Goal: Task Accomplishment & Management: Use online tool/utility

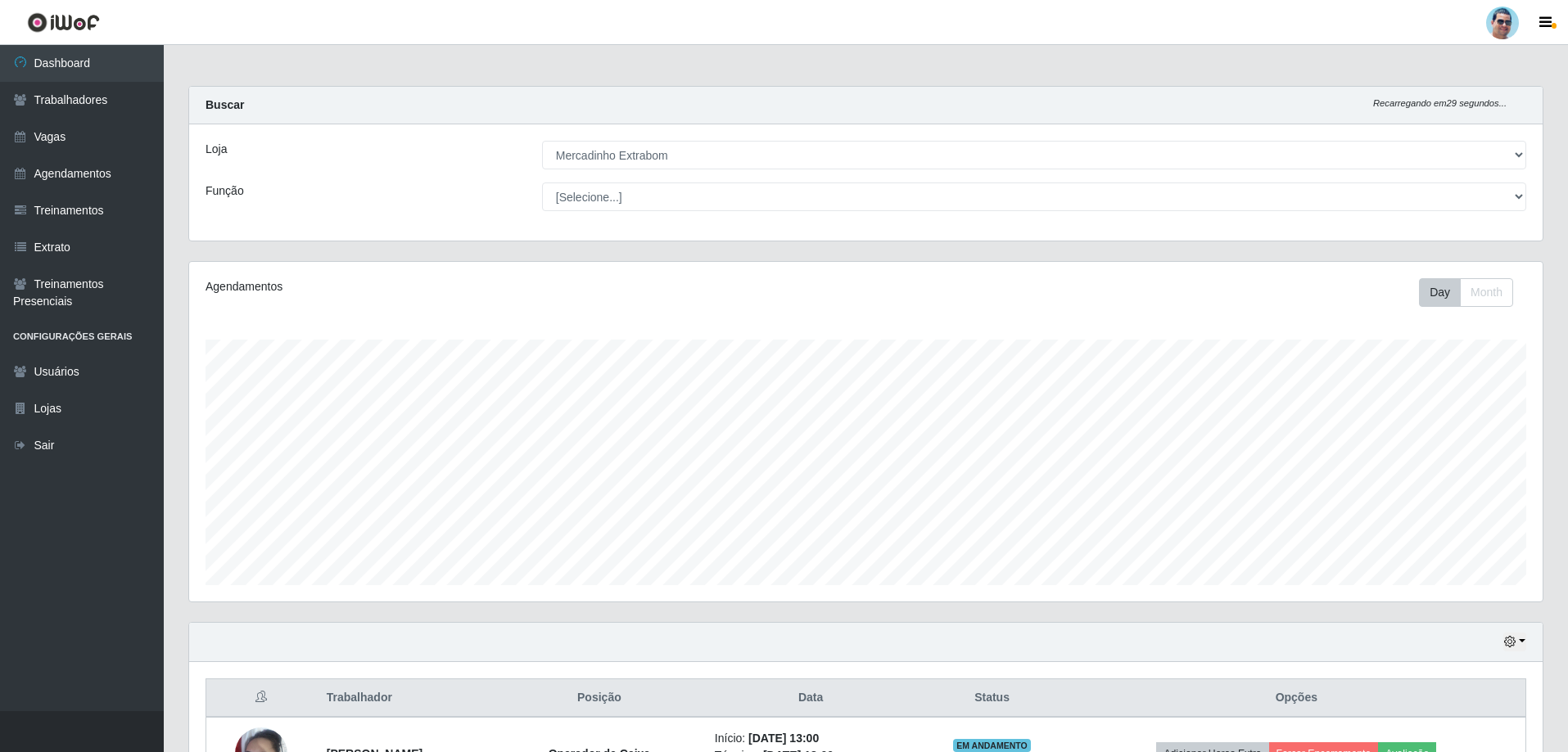
select select "175"
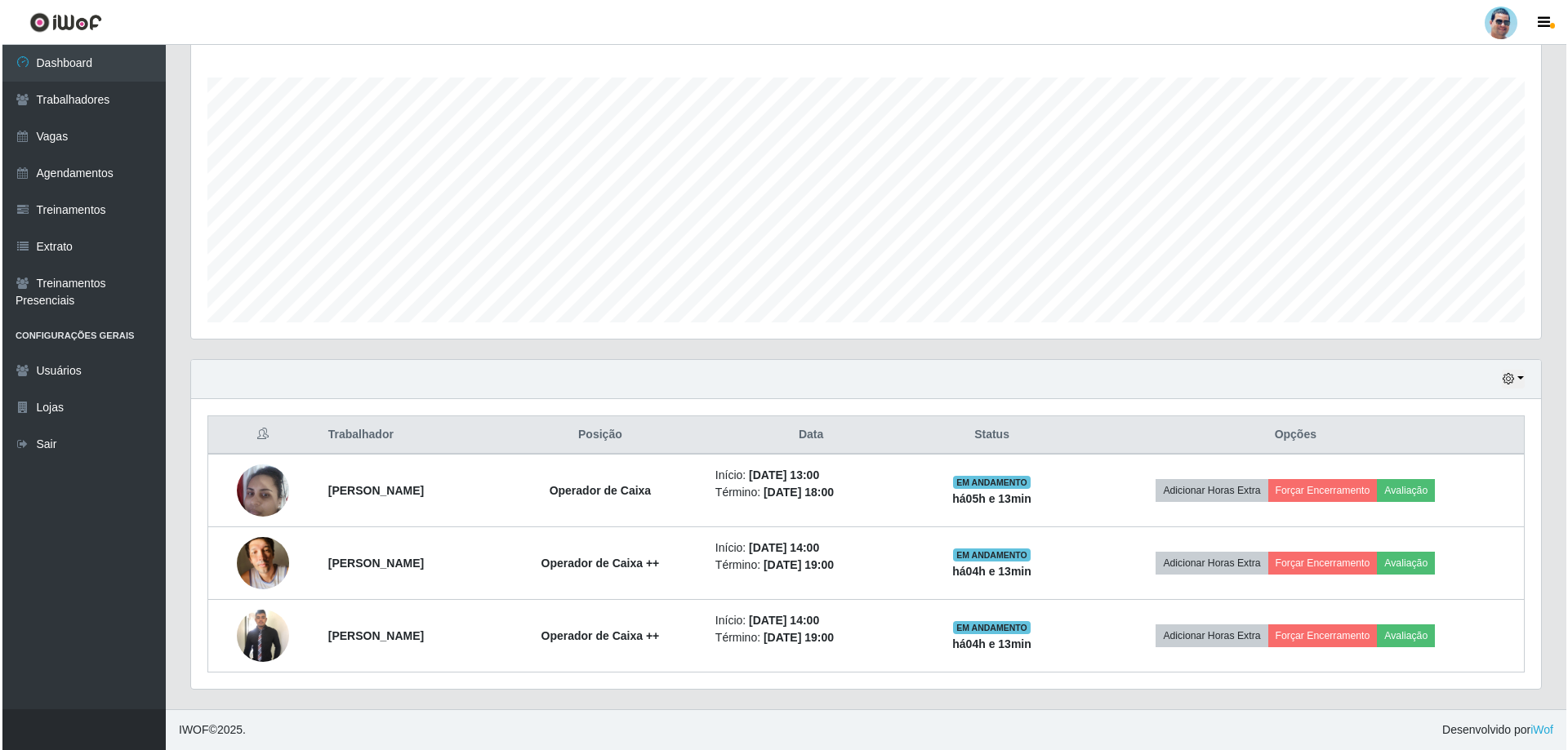
scroll to position [339, 1350]
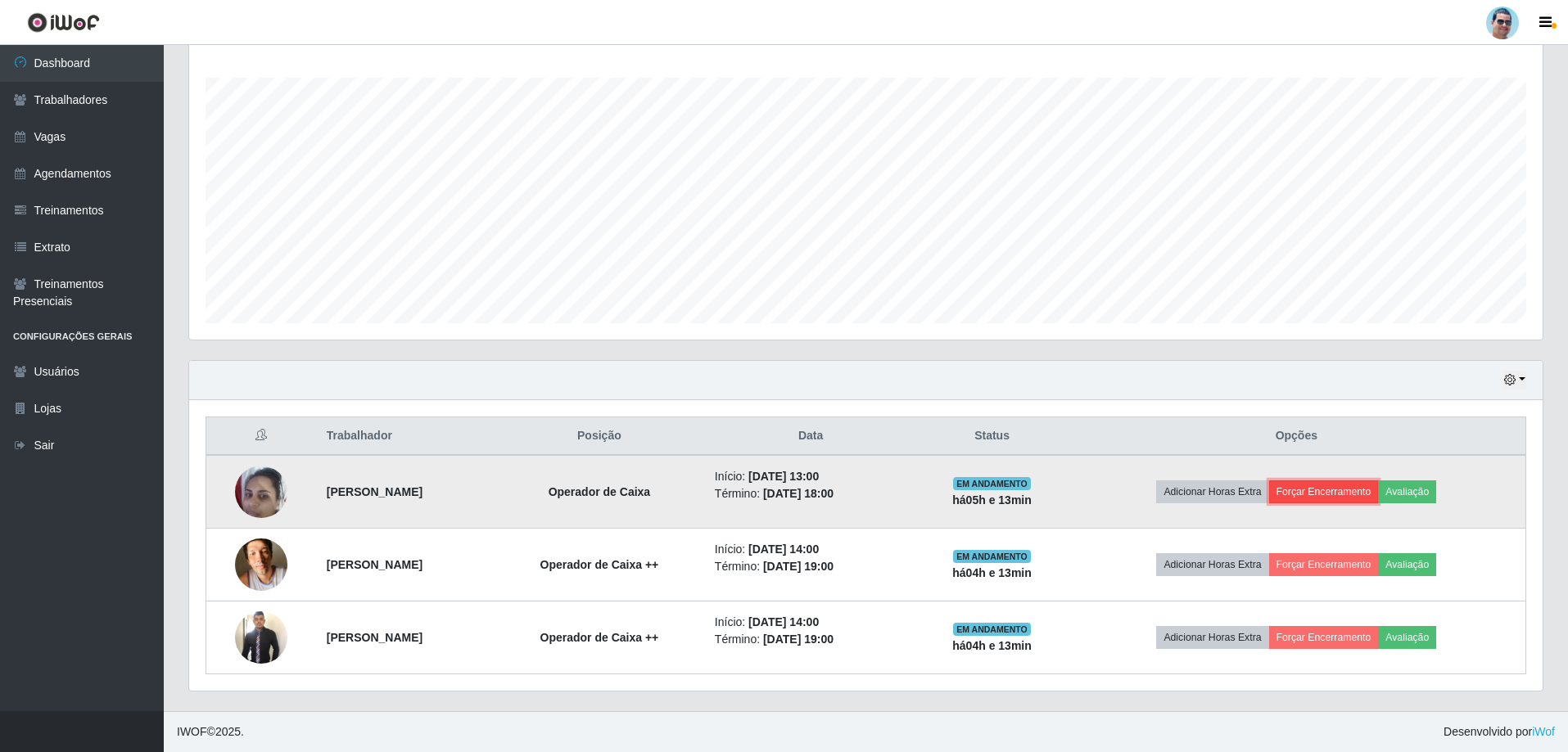
click at [1334, 494] on button "Forçar Encerramento" at bounding box center [1323, 492] width 109 height 23
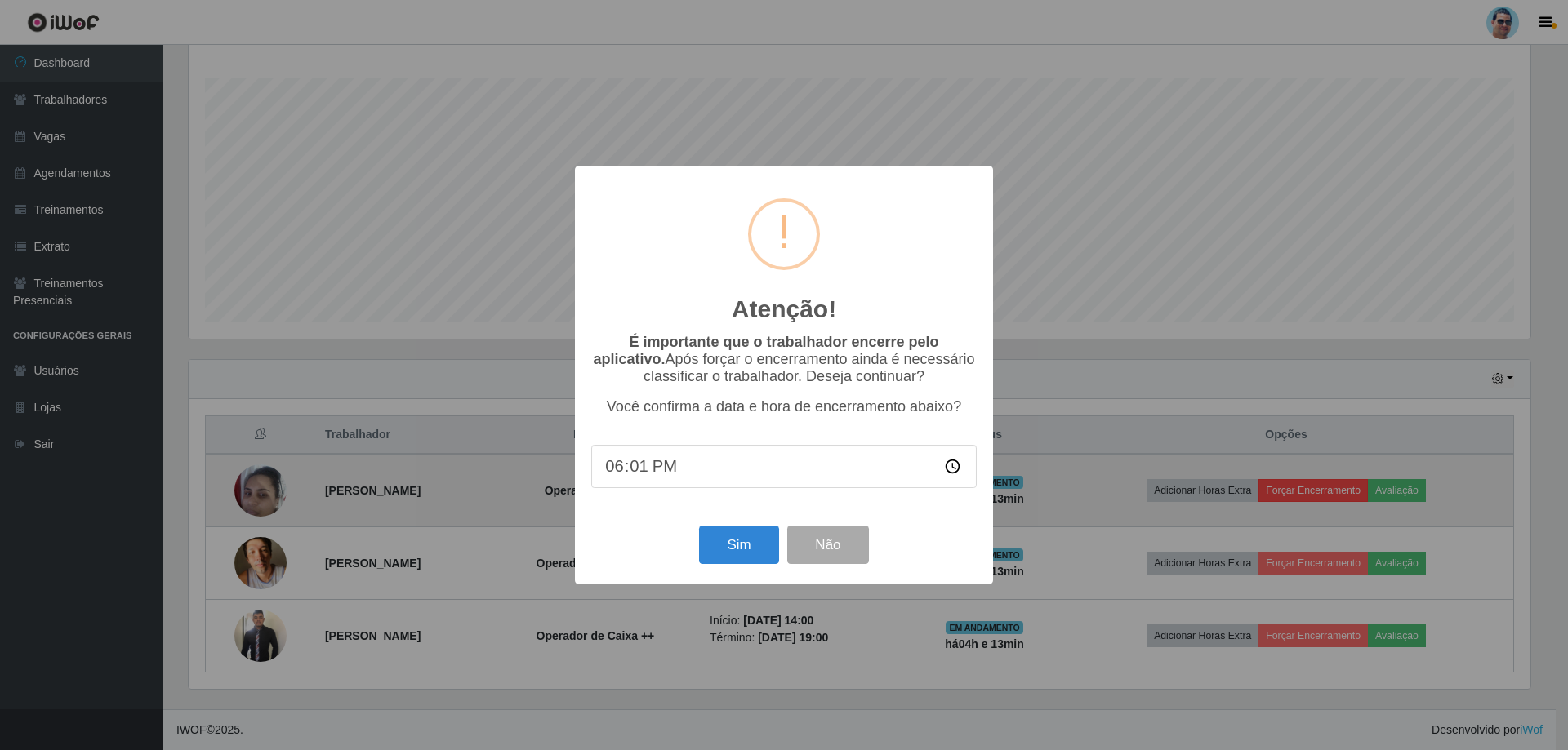
type input "18:10"
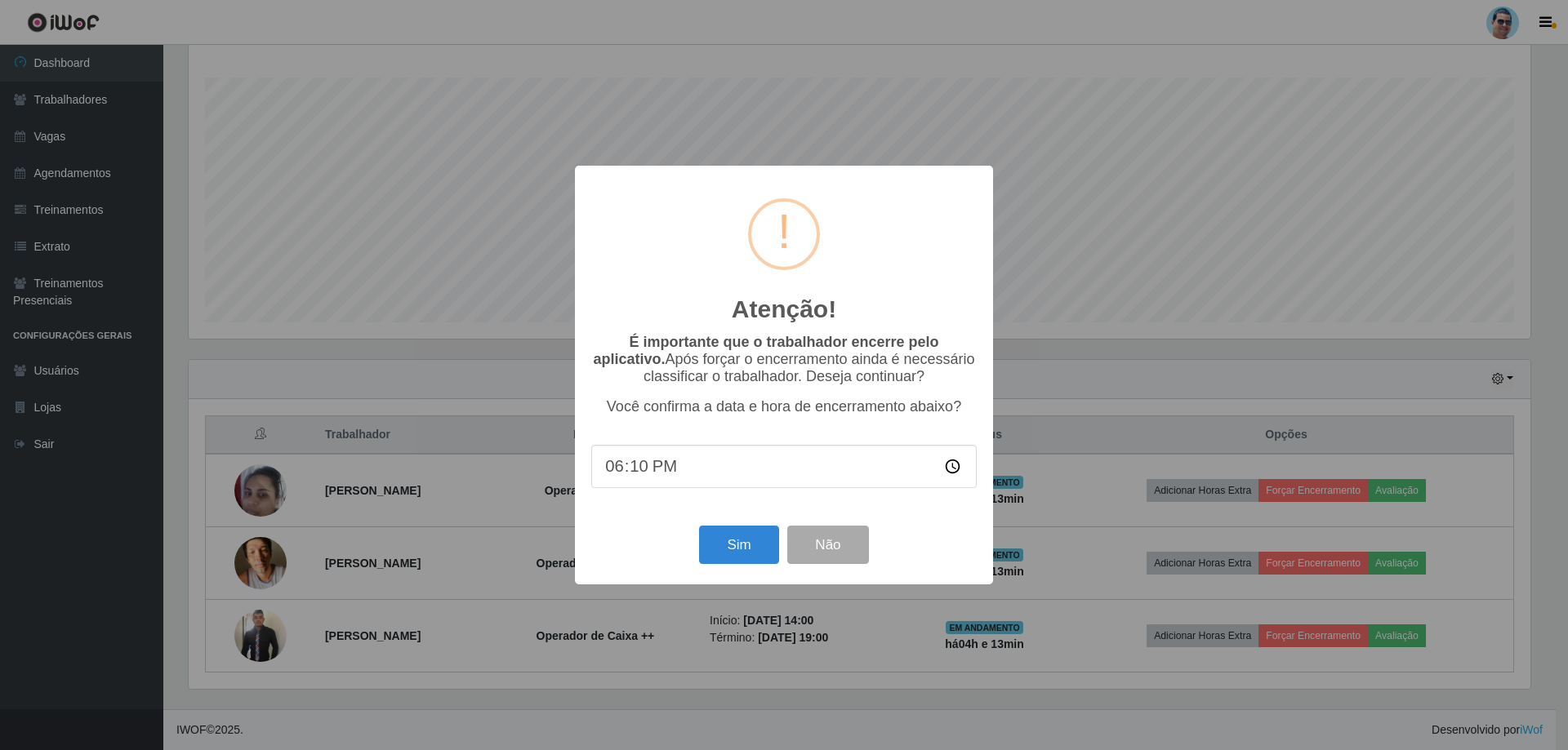
click at [732, 568] on div "Sim Não" at bounding box center [784, 545] width 386 height 47
click at [735, 554] on button "Sim" at bounding box center [739, 545] width 79 height 39
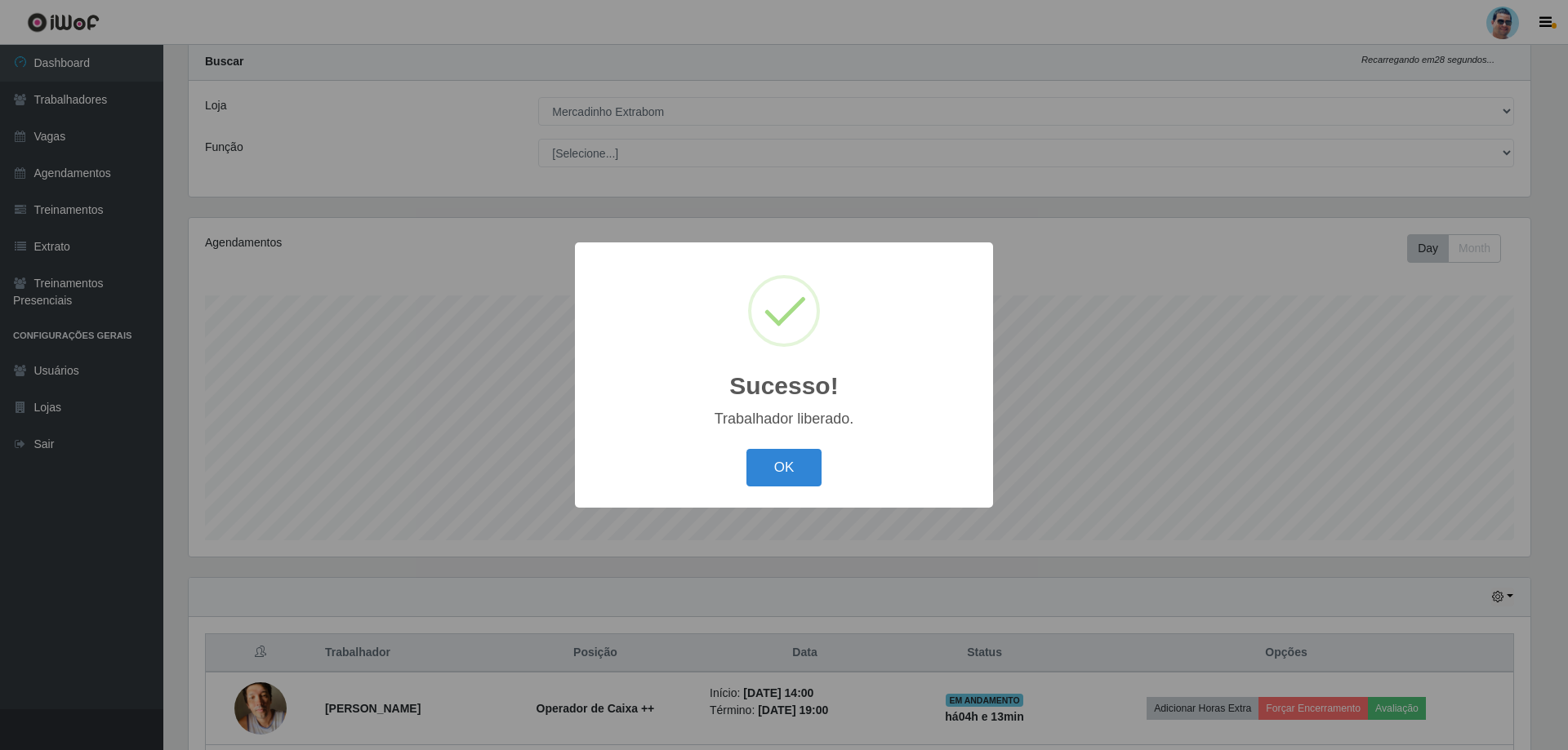
click at [747, 449] on button "OK" at bounding box center [784, 468] width 76 height 39
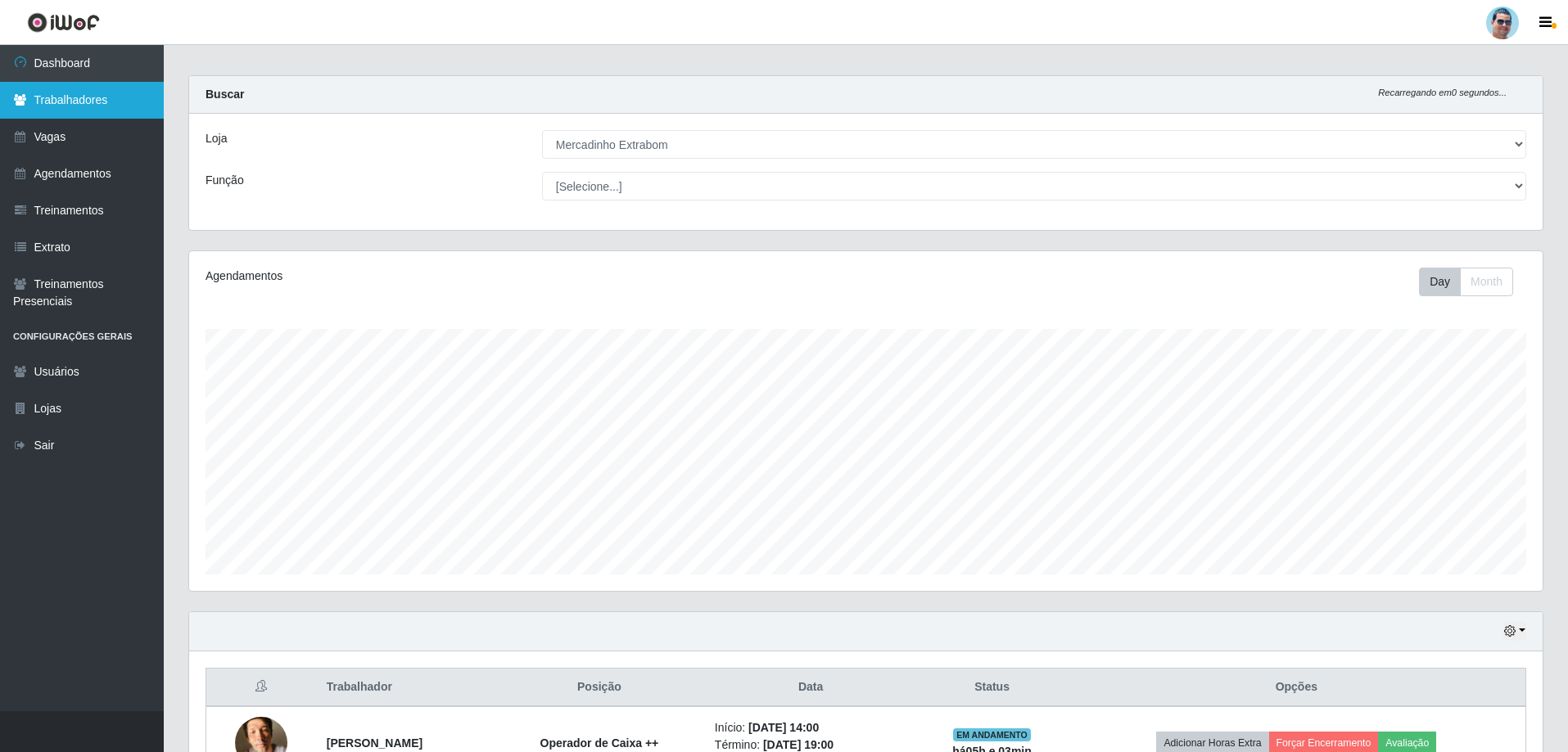
scroll to position [0, 0]
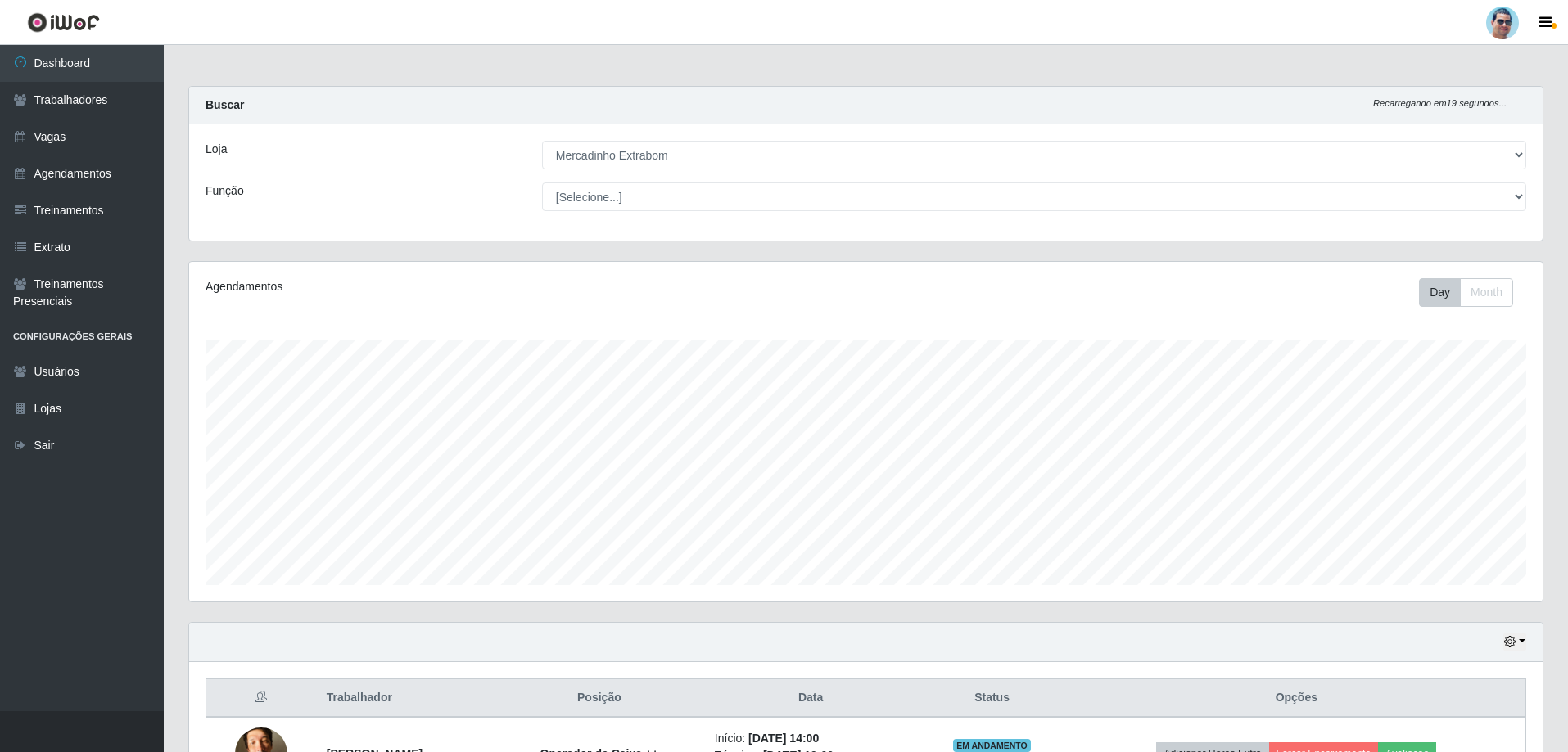
drag, startPoint x: 0, startPoint y: 139, endPoint x: 454, endPoint y: 222, distance: 461.5
click at [454, 224] on div "Loja [Selecione...] Mercadinho Extrabom Função [Selecione...] ASG ASG + ASG ++ …" at bounding box center [865, 183] width 1353 height 117
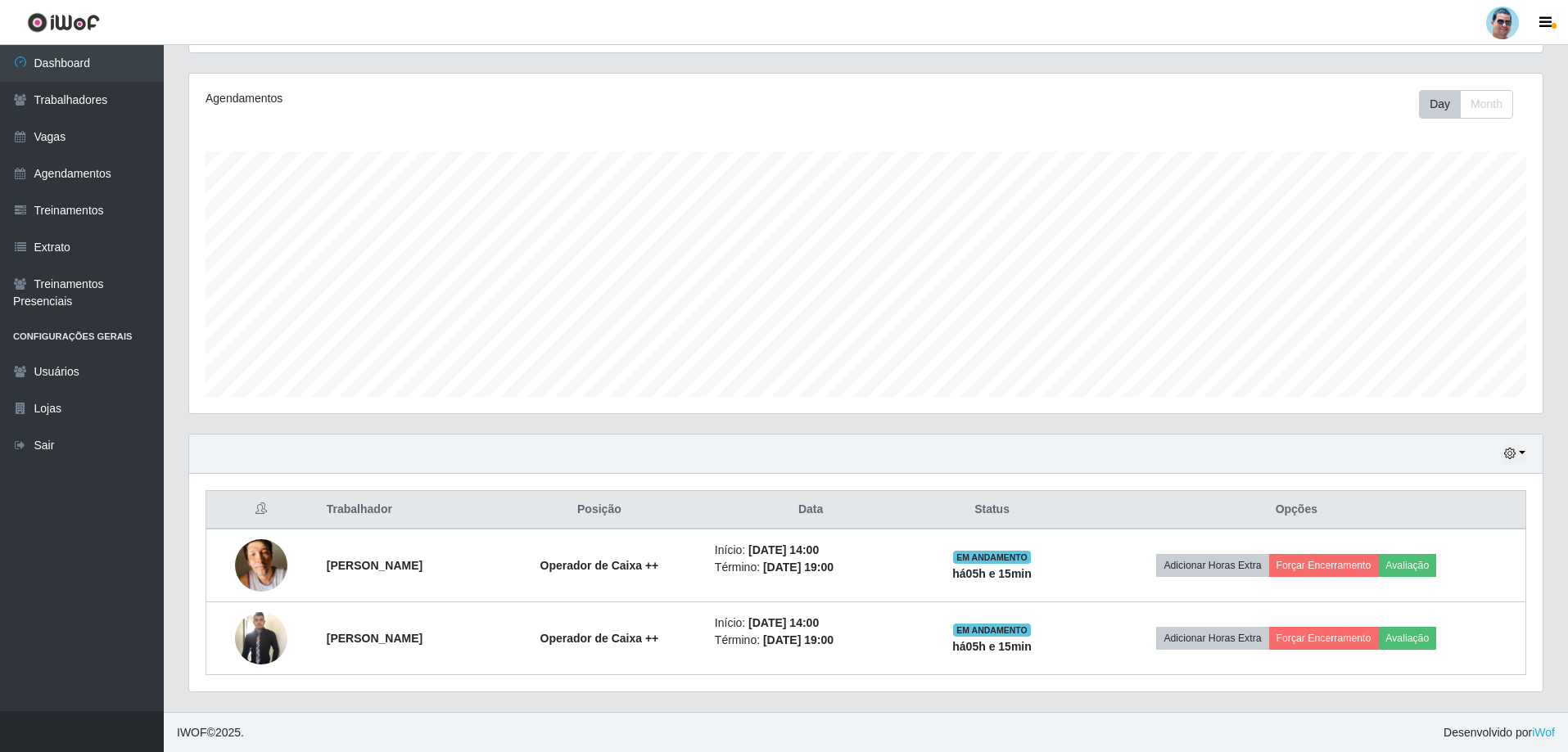
scroll to position [189, 0]
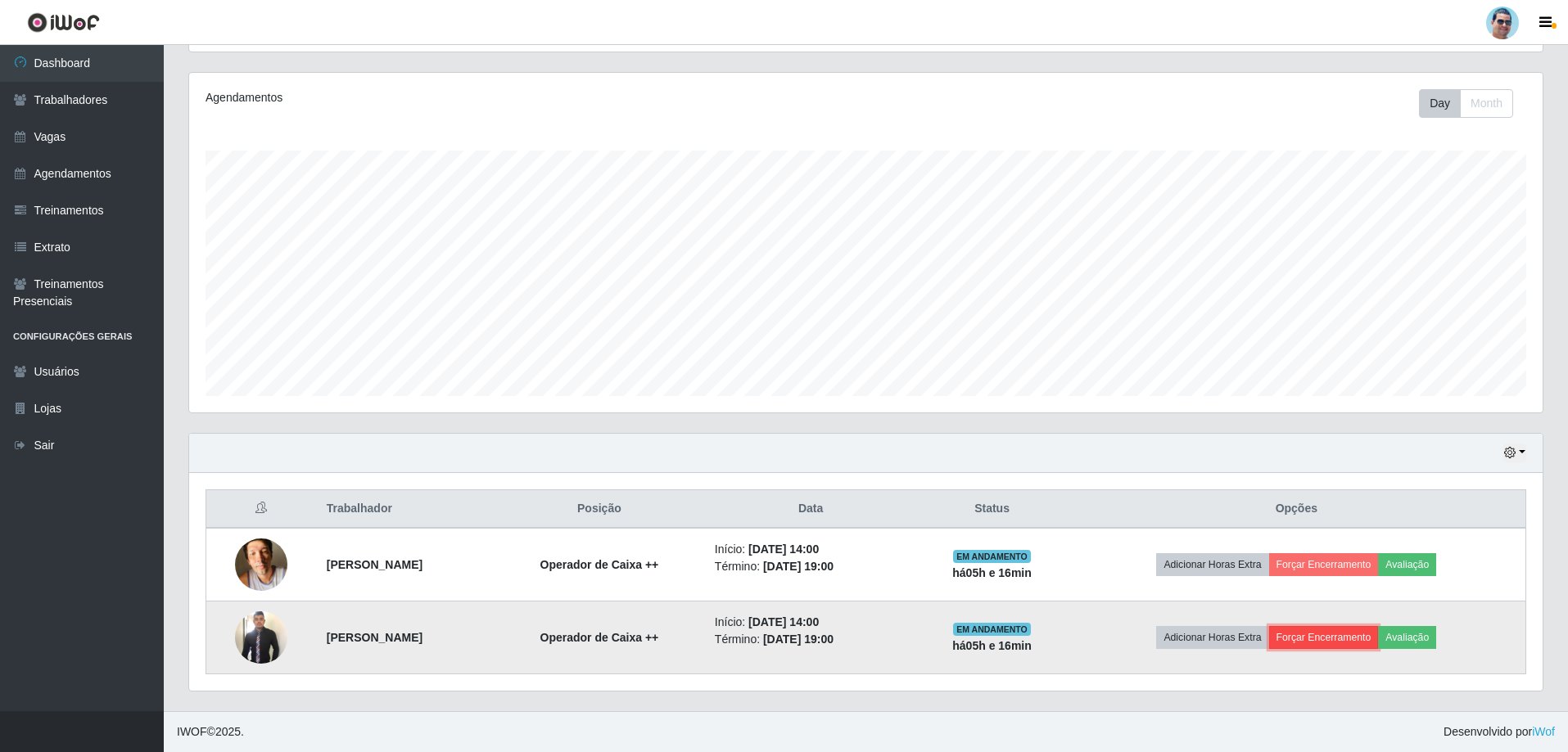
click at [1327, 643] on button "Forçar Encerramento" at bounding box center [1323, 637] width 109 height 23
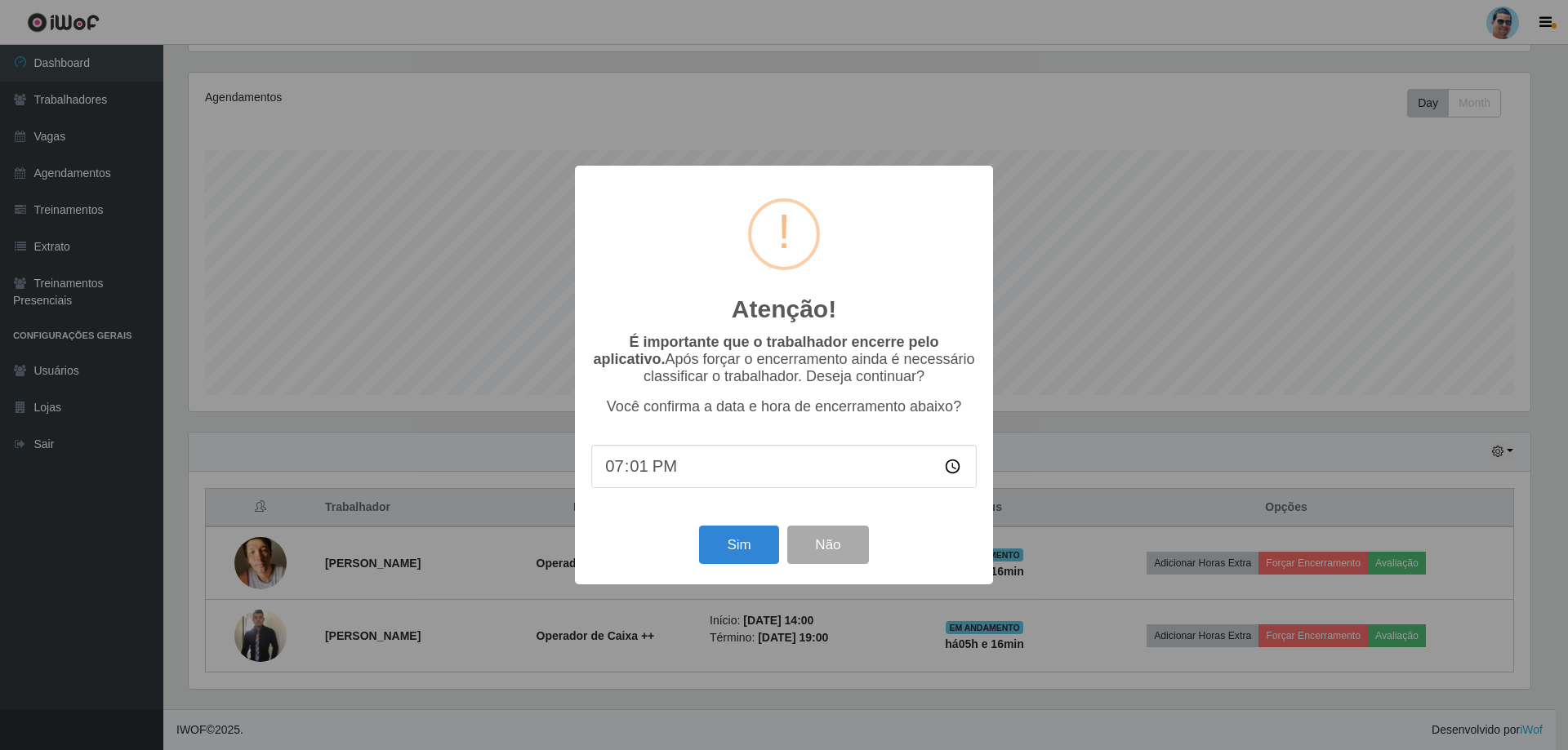
type input "19:13"
click at [734, 564] on button "Sim" at bounding box center [739, 545] width 79 height 39
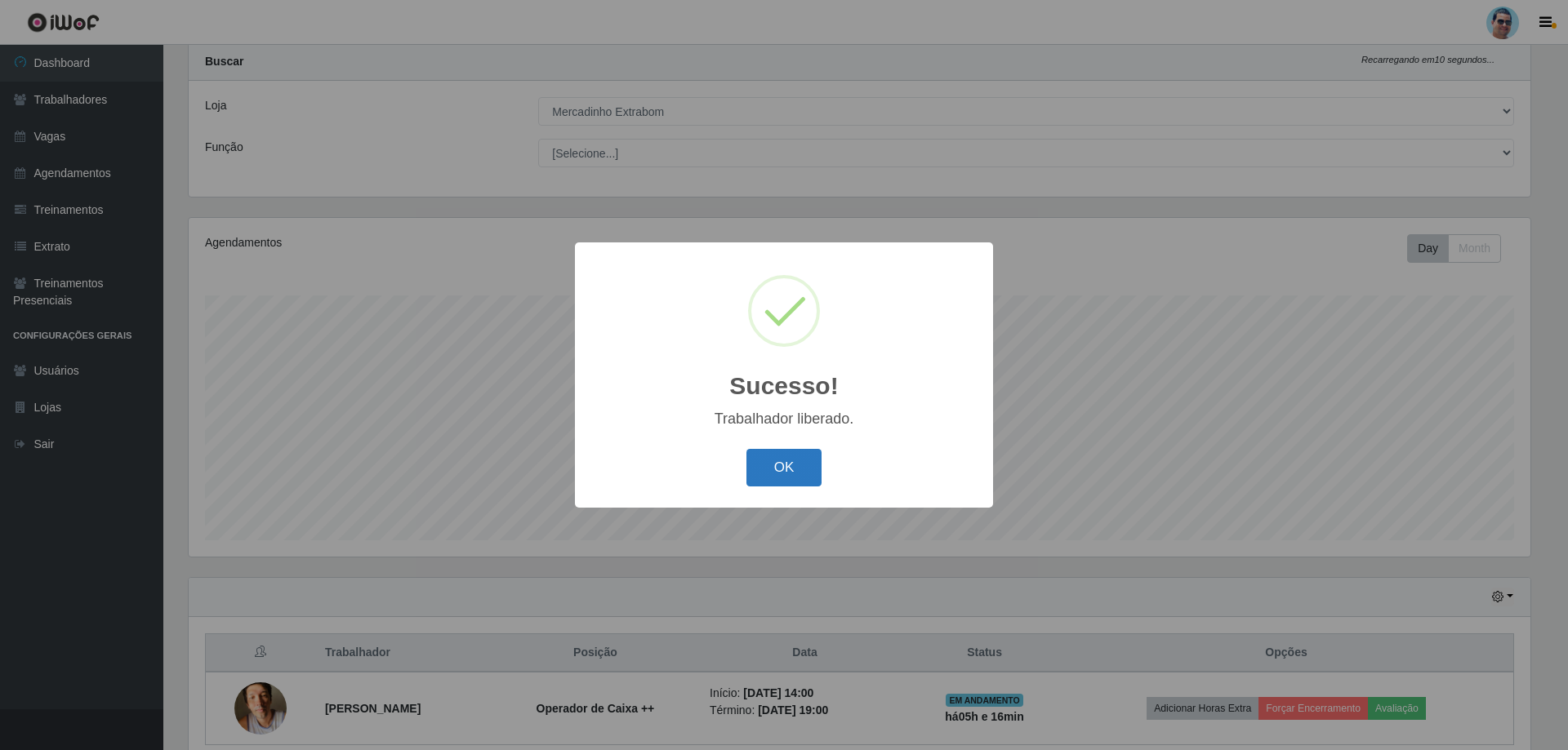
click at [767, 458] on button "OK" at bounding box center [784, 468] width 76 height 39
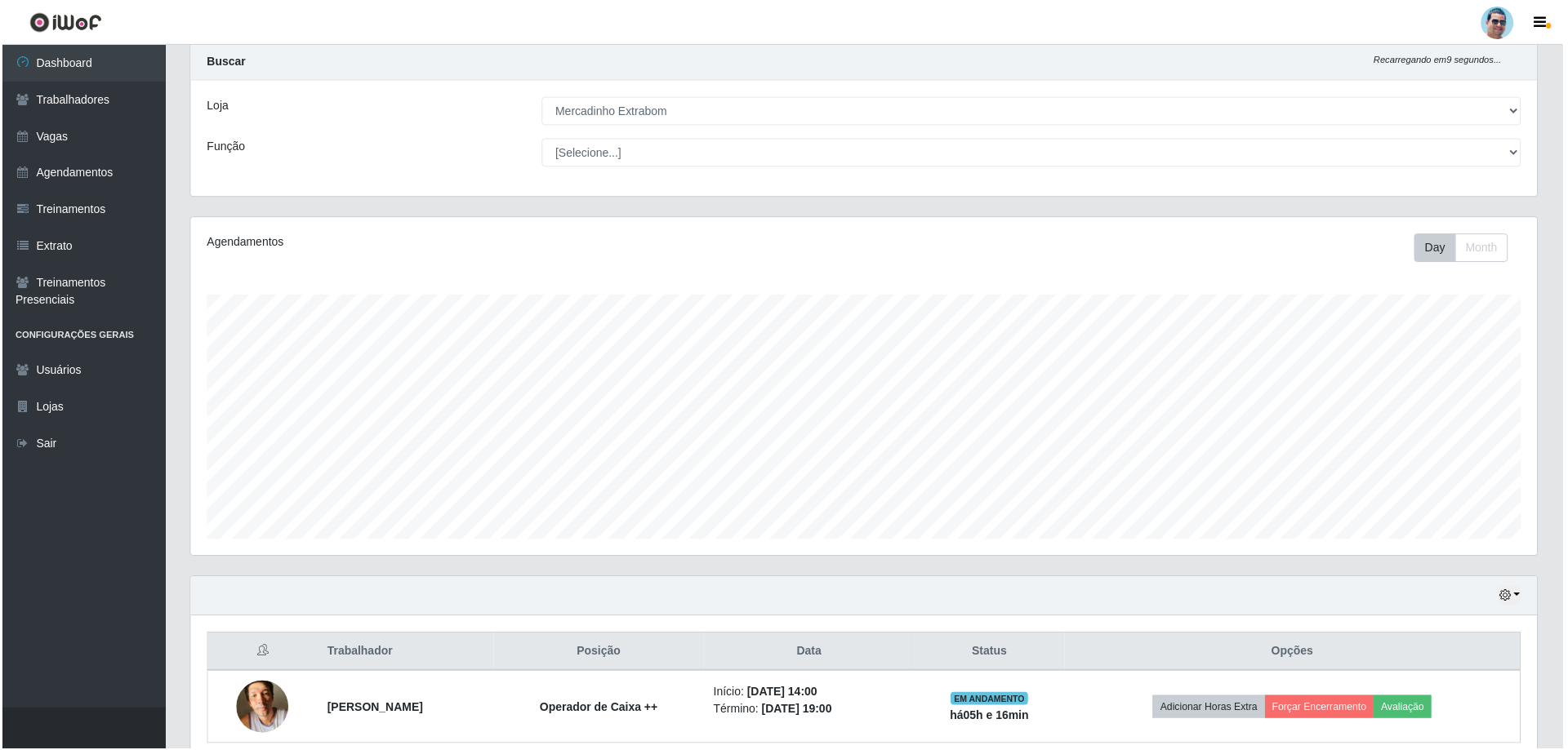
scroll to position [339, 1350]
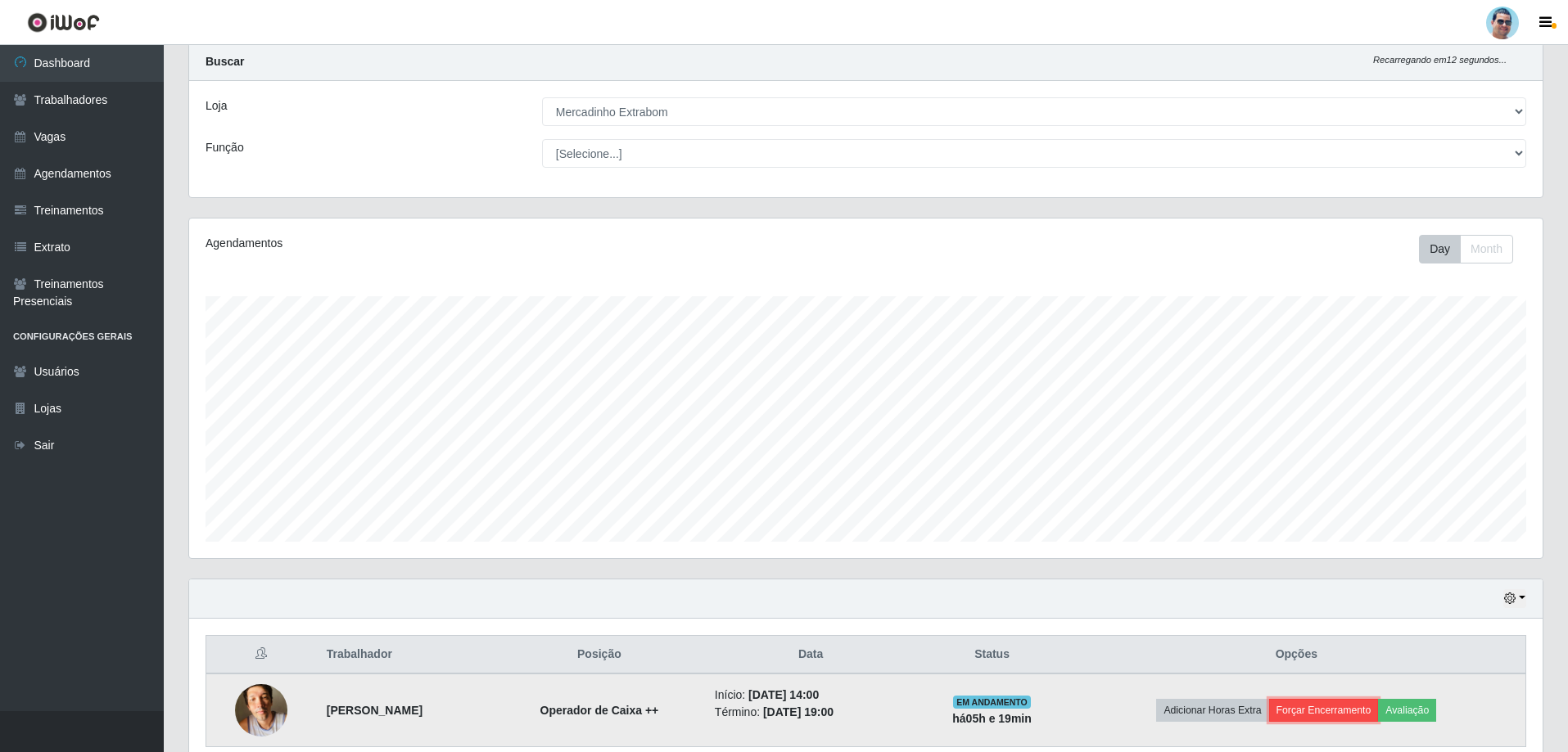
click at [1309, 722] on button "Forçar Encerramento" at bounding box center [1323, 711] width 109 height 23
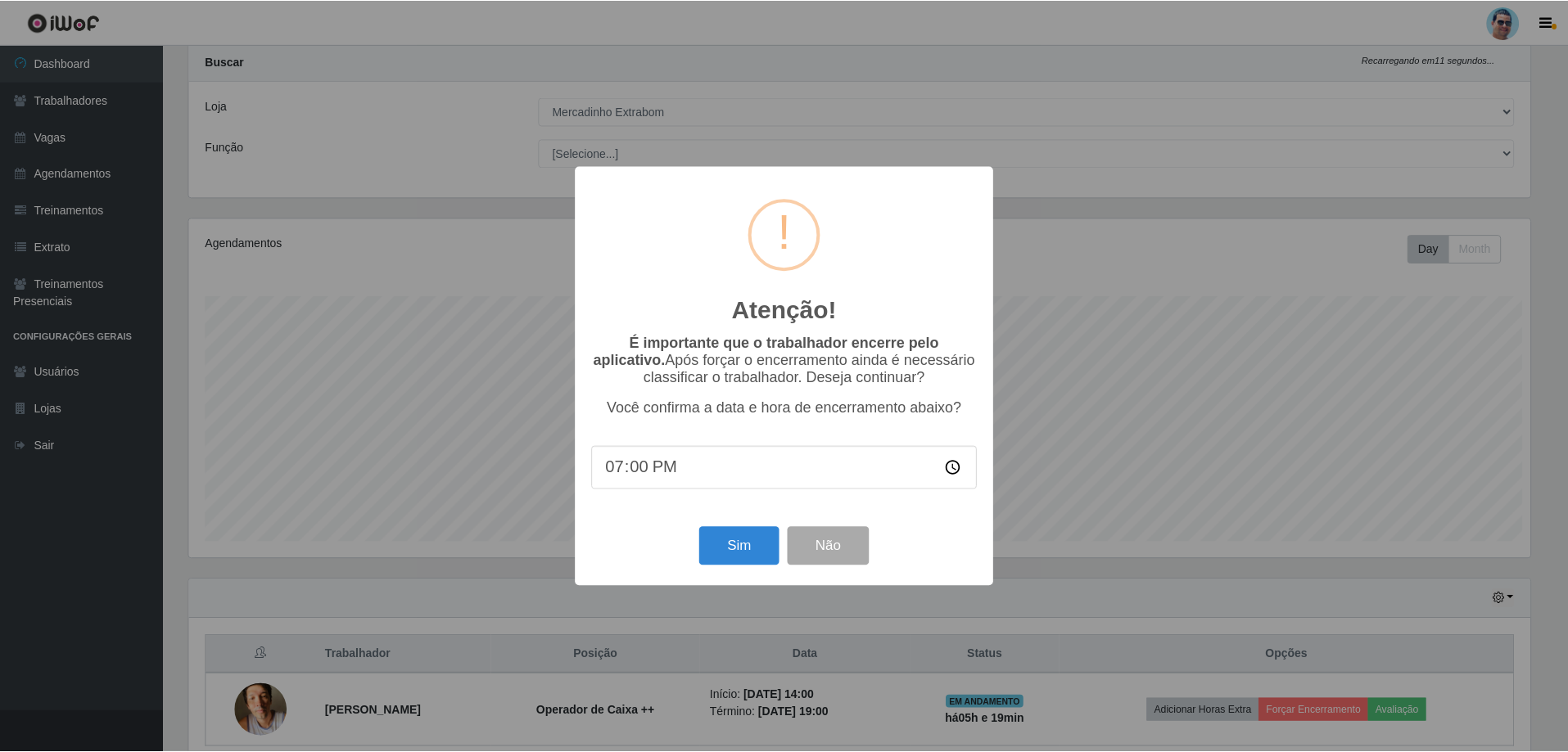
scroll to position [340, 1346]
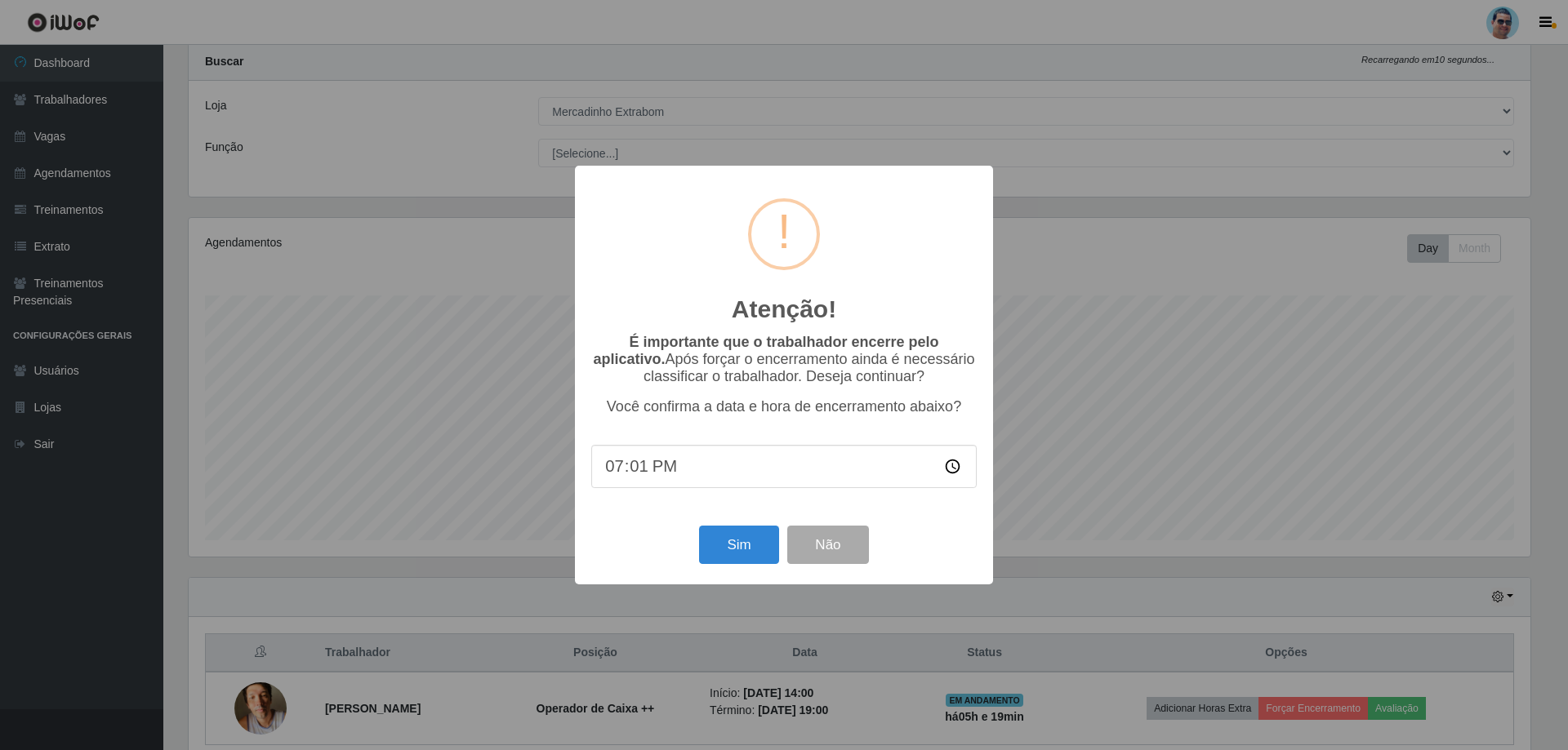
type input "19:18"
click at [770, 560] on button "Sim" at bounding box center [739, 545] width 79 height 39
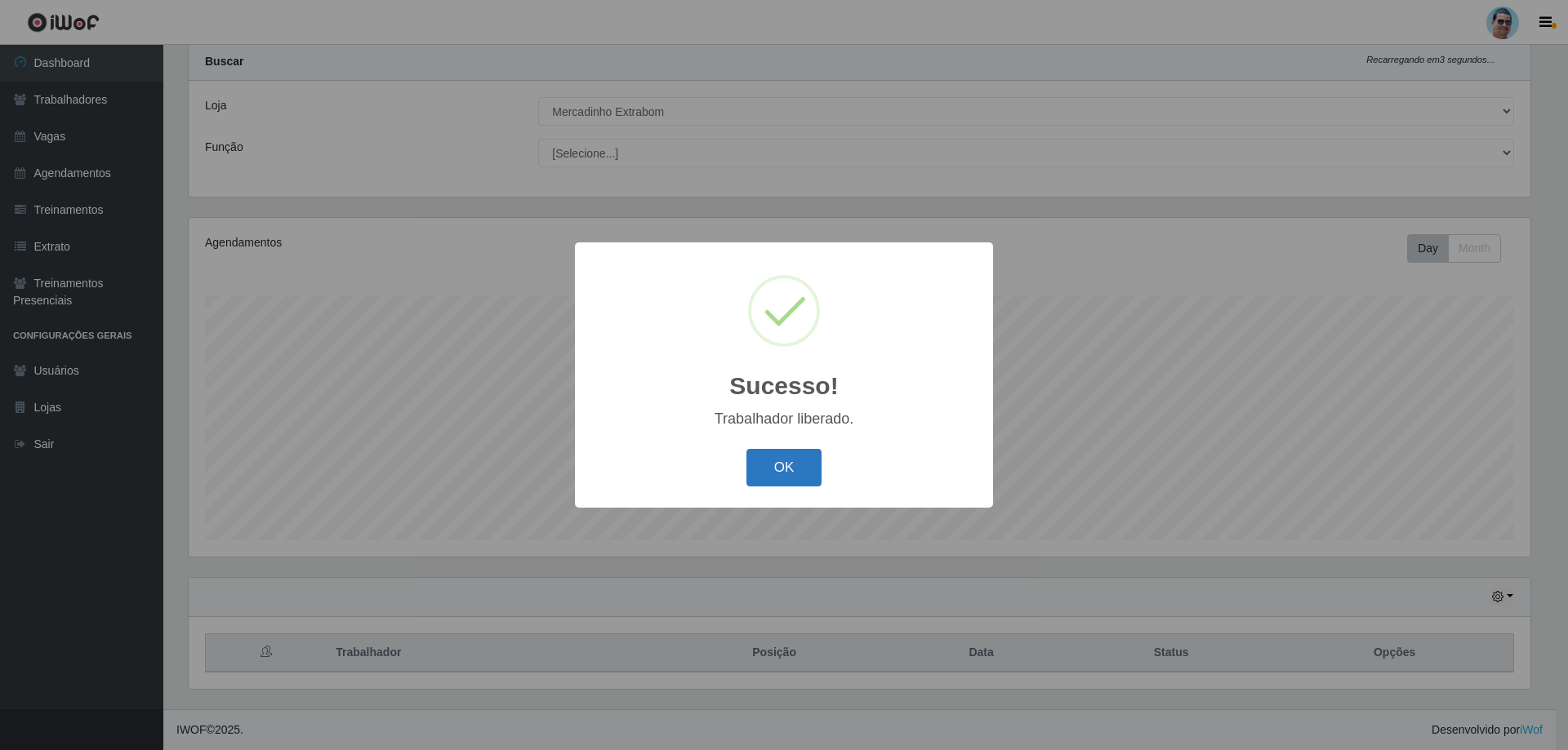
click at [796, 464] on button "OK" at bounding box center [784, 468] width 76 height 39
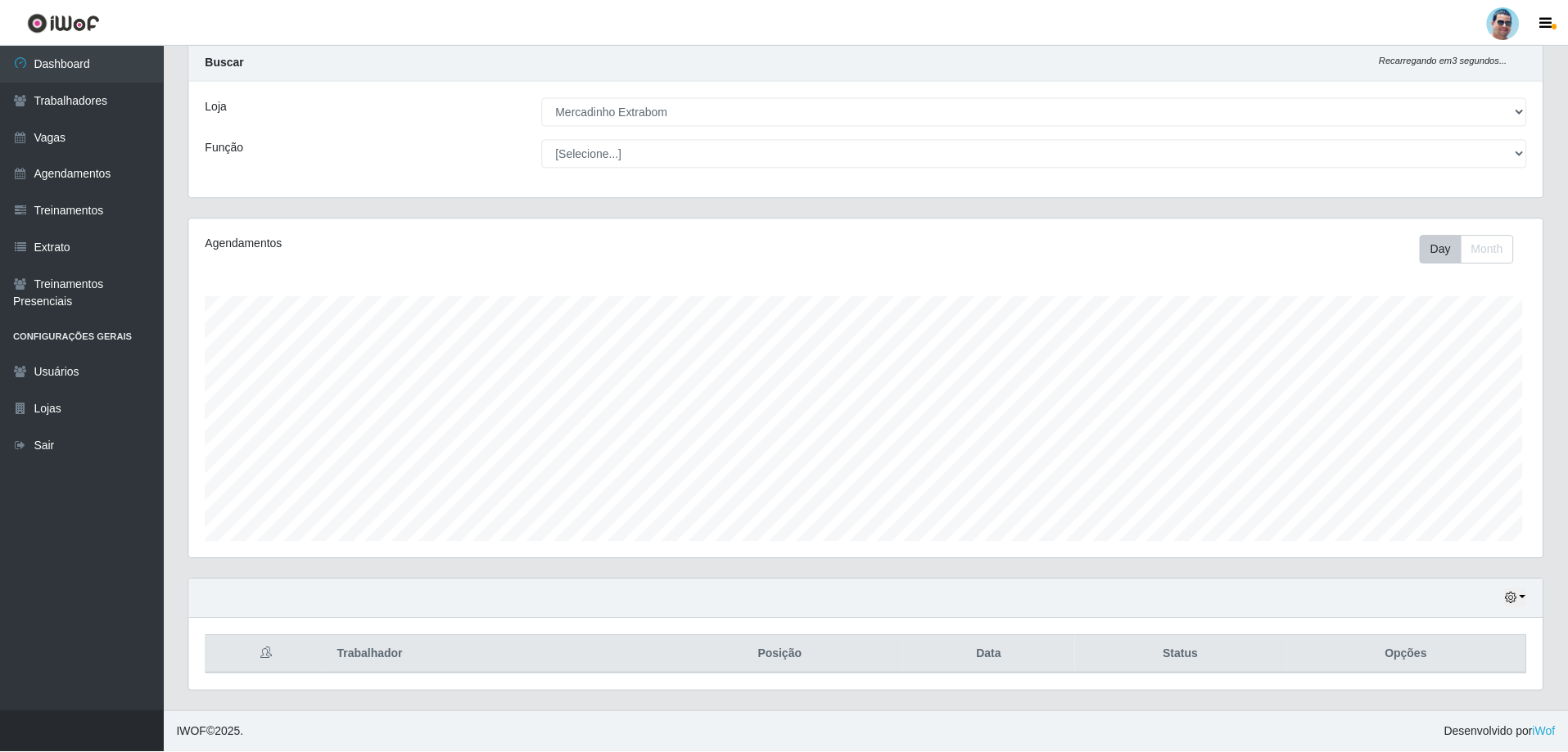
scroll to position [340, 1353]
click at [1511, 604] on icon "button" at bounding box center [1510, 598] width 11 height 11
click at [1463, 537] on button "1 Semana" at bounding box center [1460, 538] width 130 height 34
